Goal: Check status: Check status

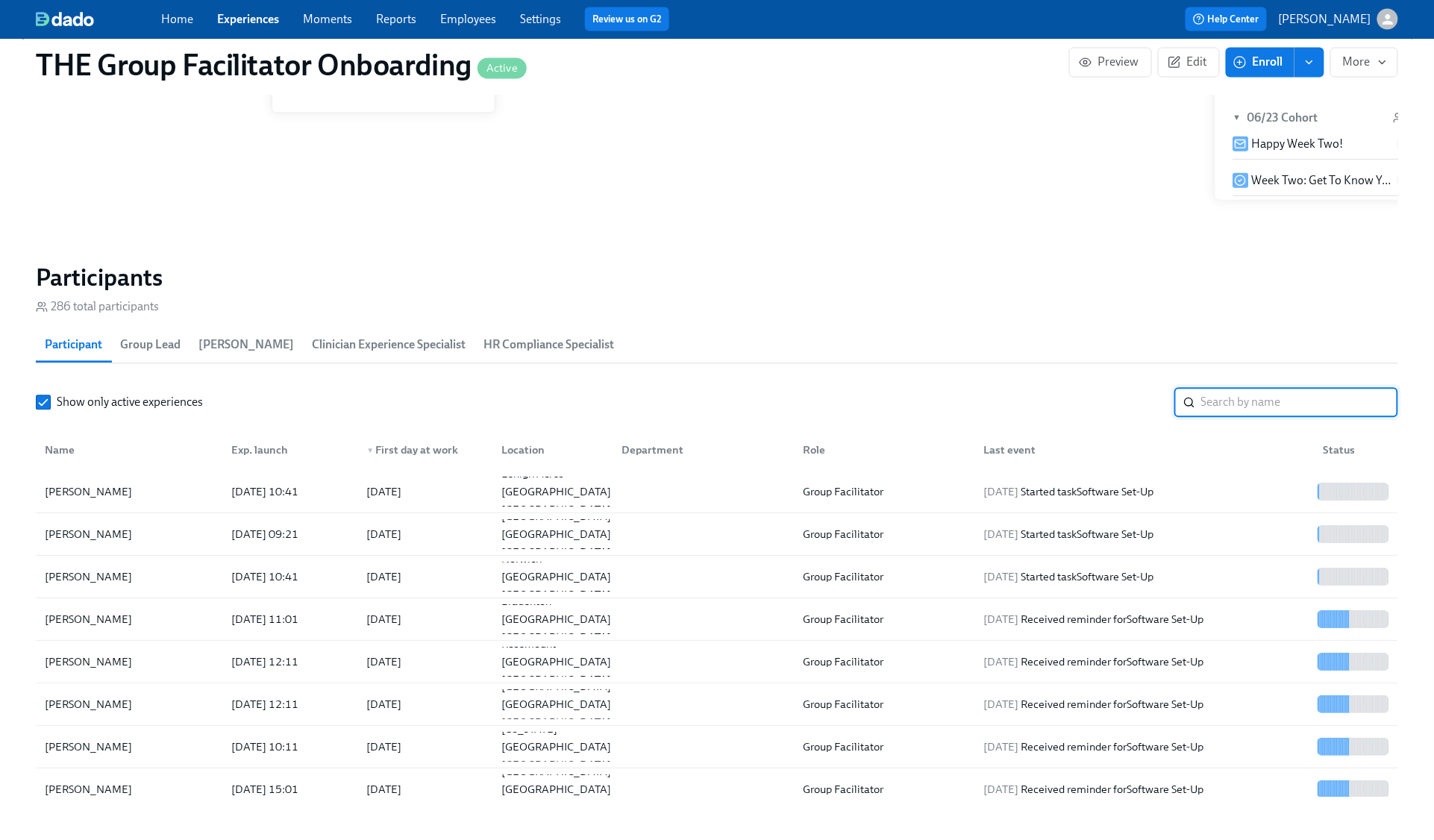
click at [1222, 400] on input "search" at bounding box center [1299, 404] width 197 height 30
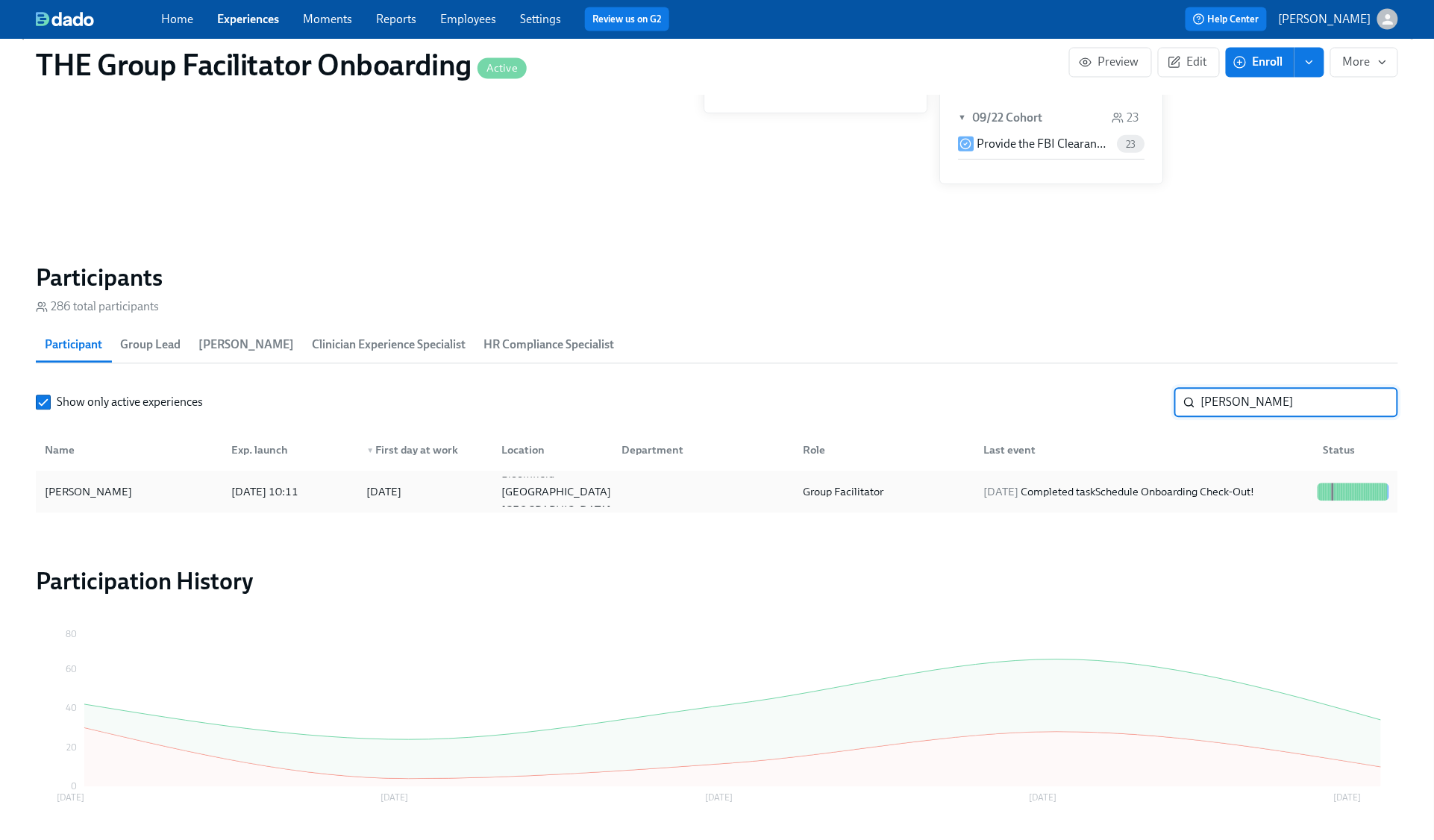
type input "knott"
click at [1228, 486] on div "2025/09/21 Completed task Schedule Onboarding Check-Out!" at bounding box center [1119, 492] width 283 height 18
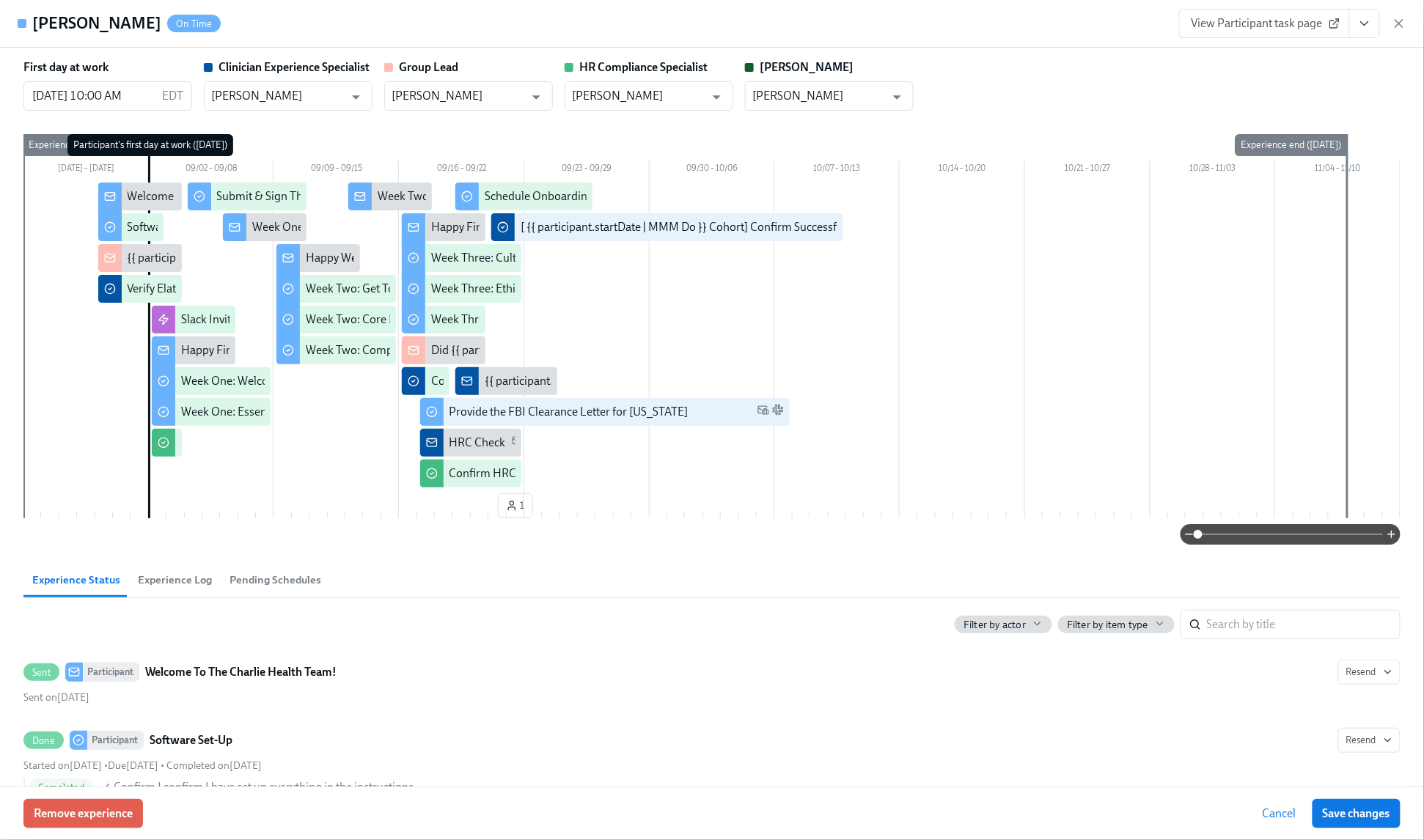
click at [1362, 26] on icon "View task page" at bounding box center [1365, 23] width 15 height 15
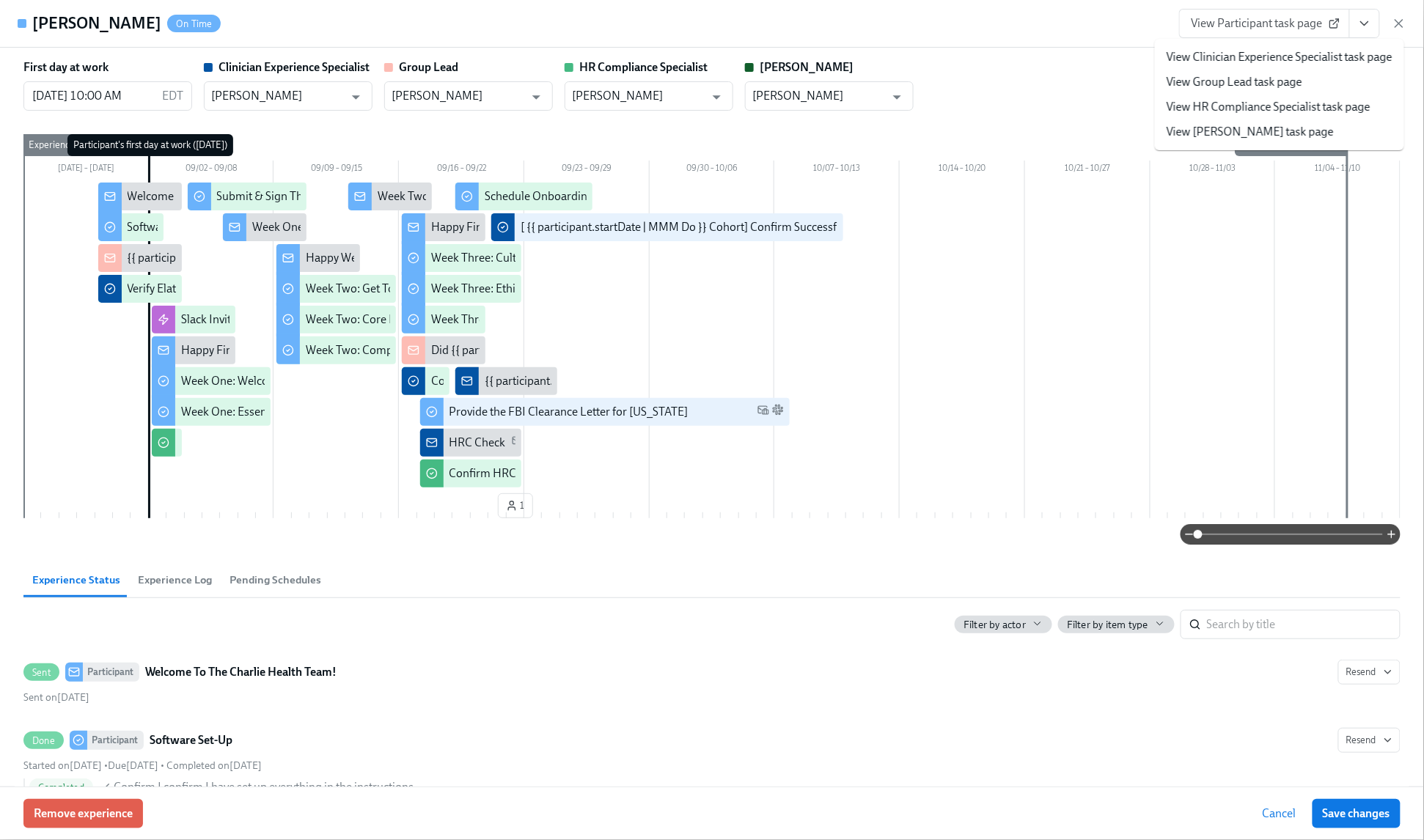
click at [1328, 55] on link "View Clinician Experience Specialist task page" at bounding box center [1279, 56] width 226 height 16
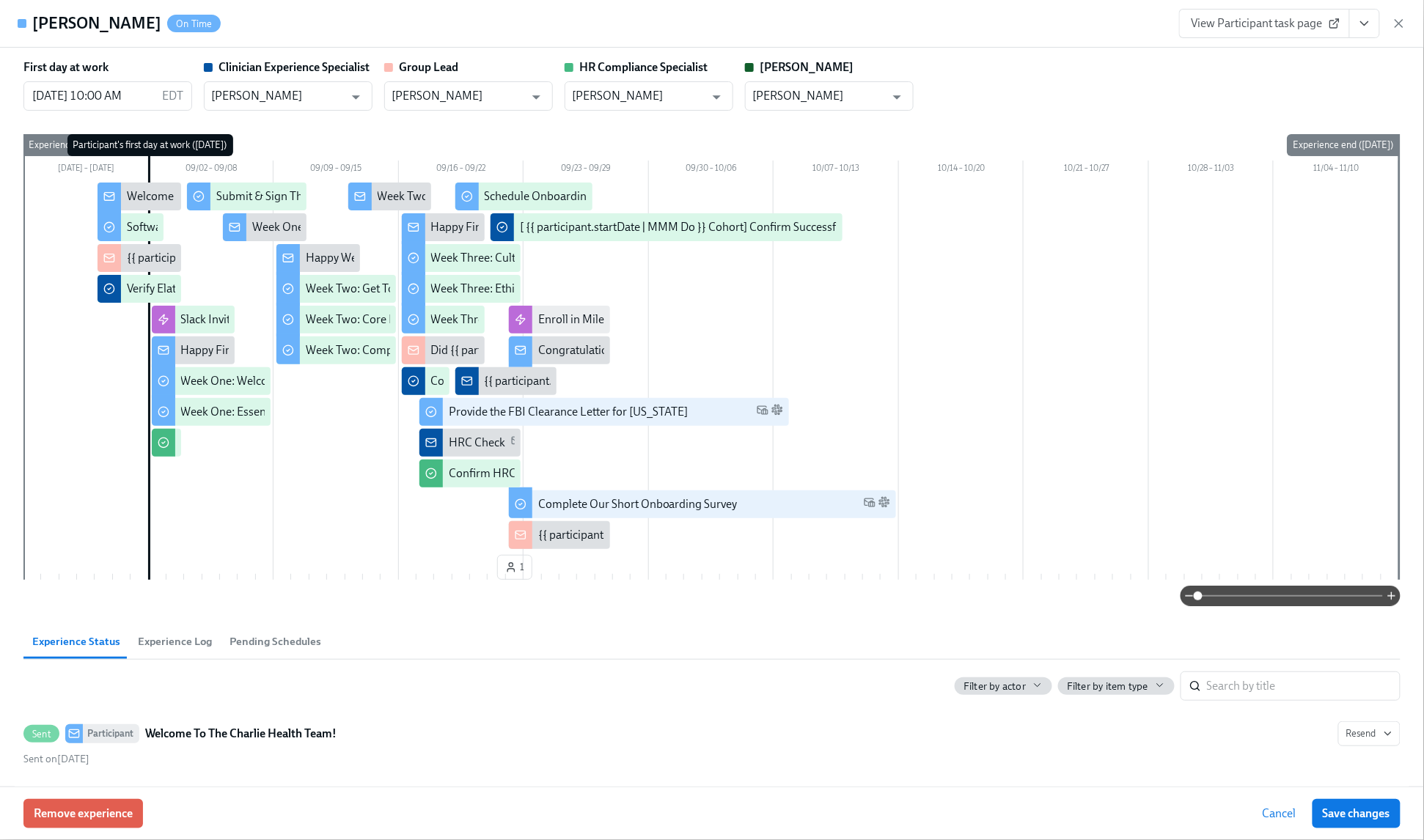
click at [1395, 20] on icon "button" at bounding box center [1399, 23] width 15 height 15
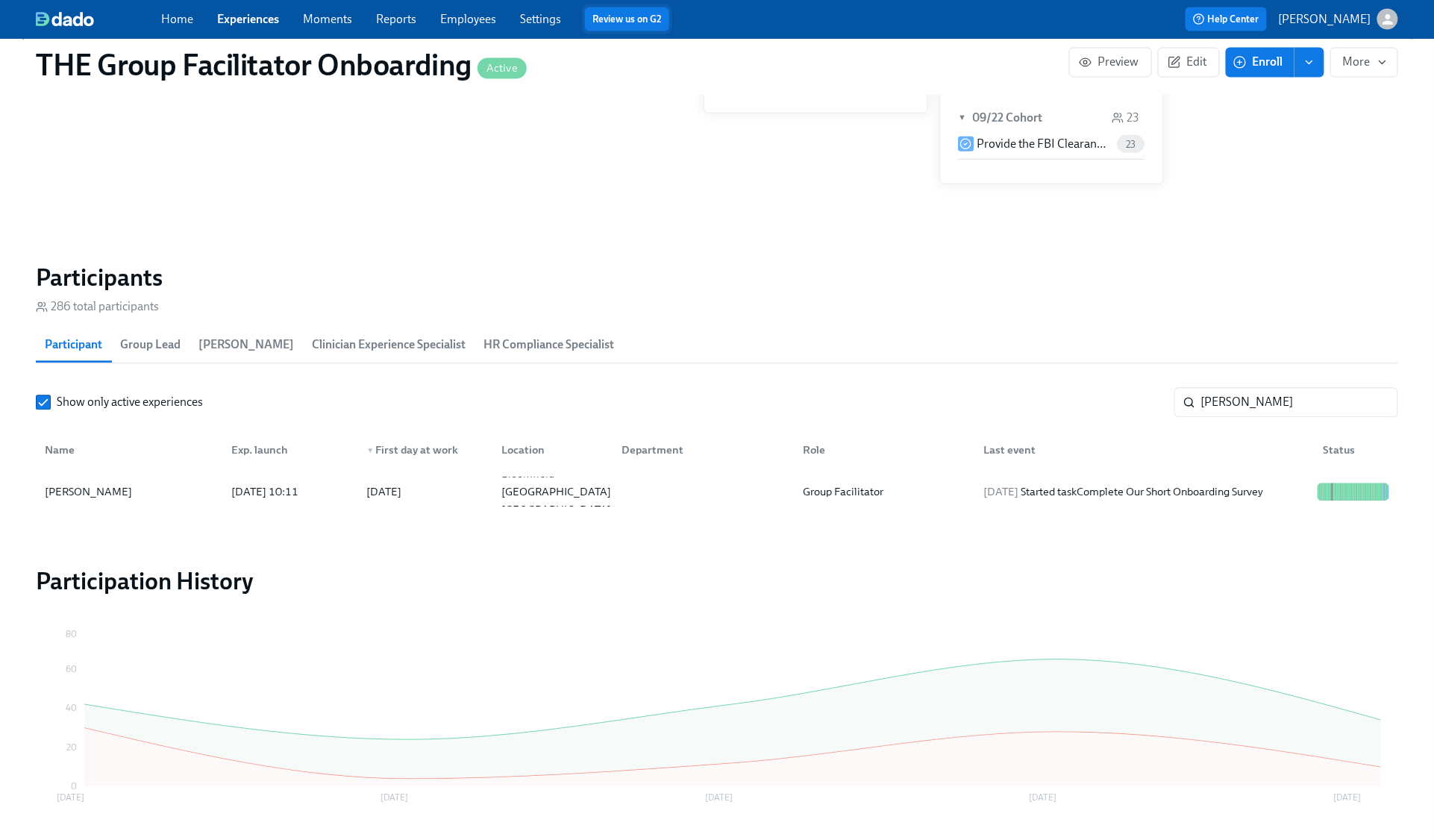
scroll to position [0, 20540]
click at [1370, 406] on input "knott" at bounding box center [1299, 404] width 197 height 30
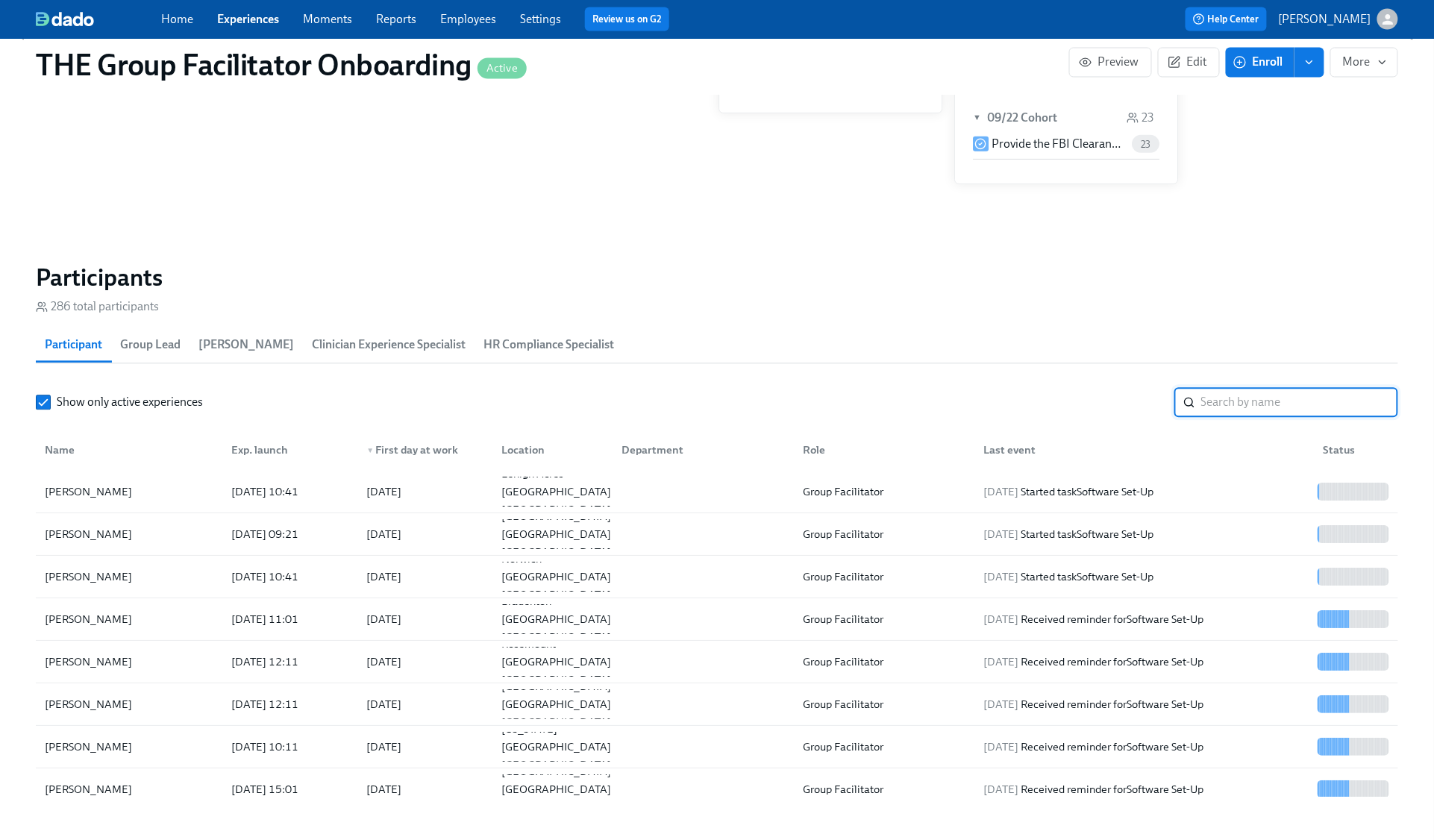
scroll to position [0, 20555]
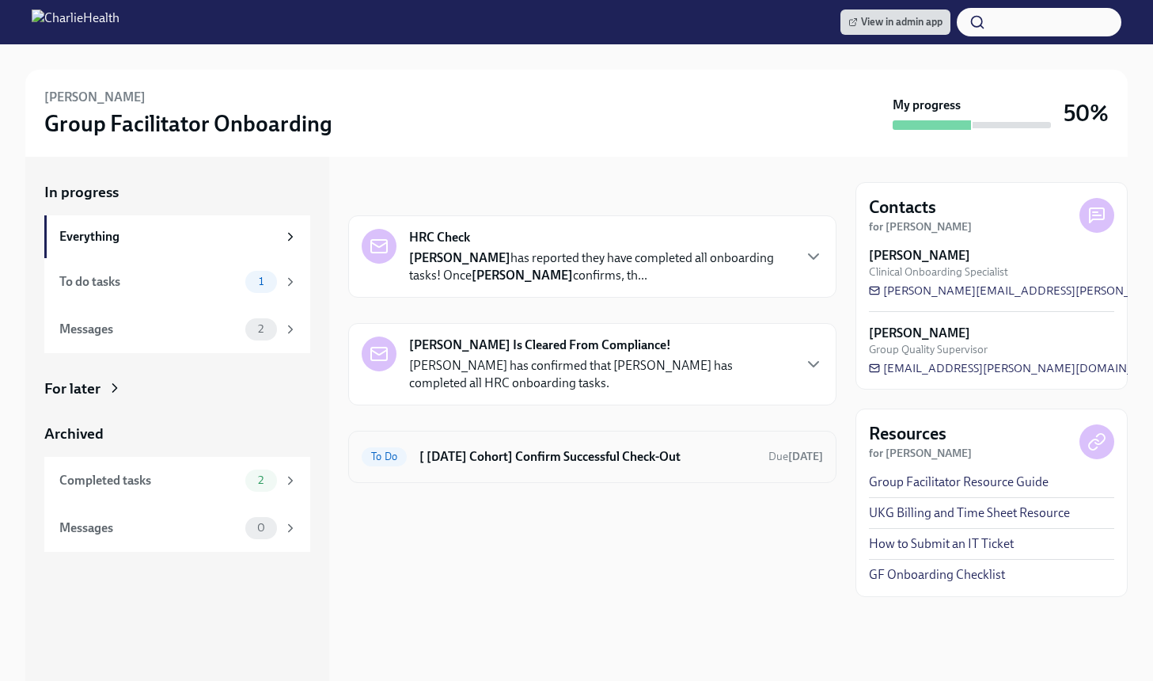
click at [490, 450] on h6 "[ [DATE] Cohort] Confirm Successful Check-Out" at bounding box center [587, 456] width 336 height 17
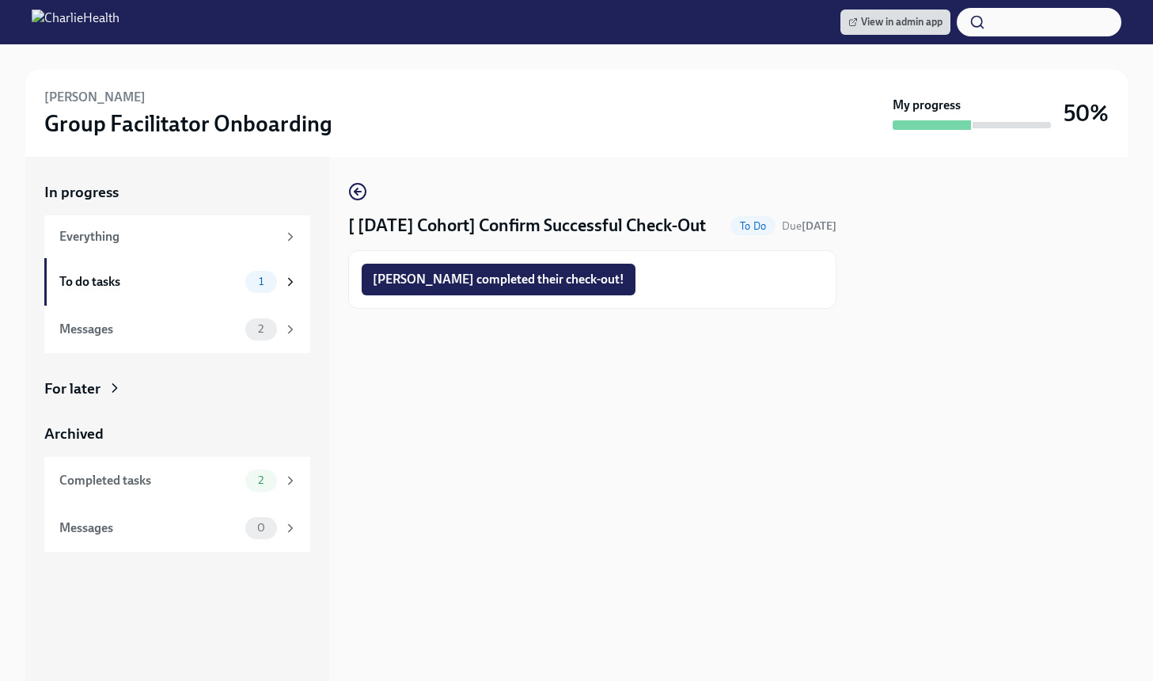
click at [479, 259] on div "[PERSON_NAME] completed their check-out!" at bounding box center [592, 279] width 488 height 59
click at [478, 265] on button "[PERSON_NAME] completed their check-out!" at bounding box center [499, 280] width 274 height 32
